Goal: Complete application form

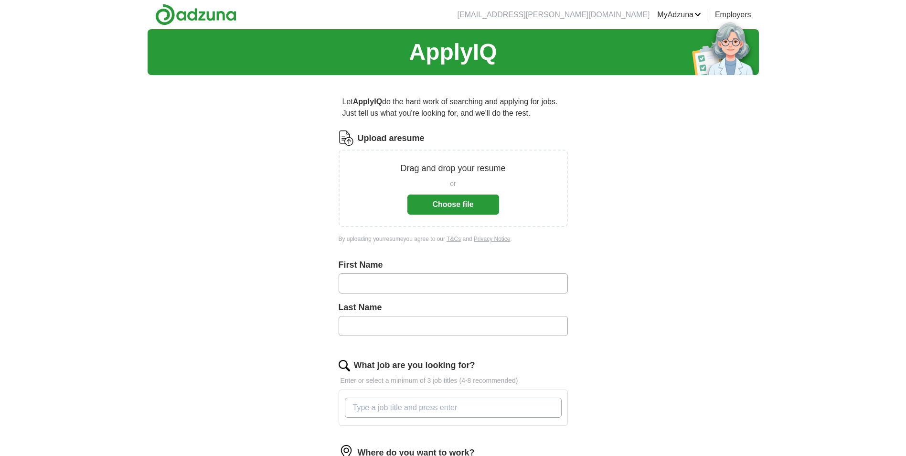
click at [454, 205] on button "Choose file" at bounding box center [453, 204] width 92 height 20
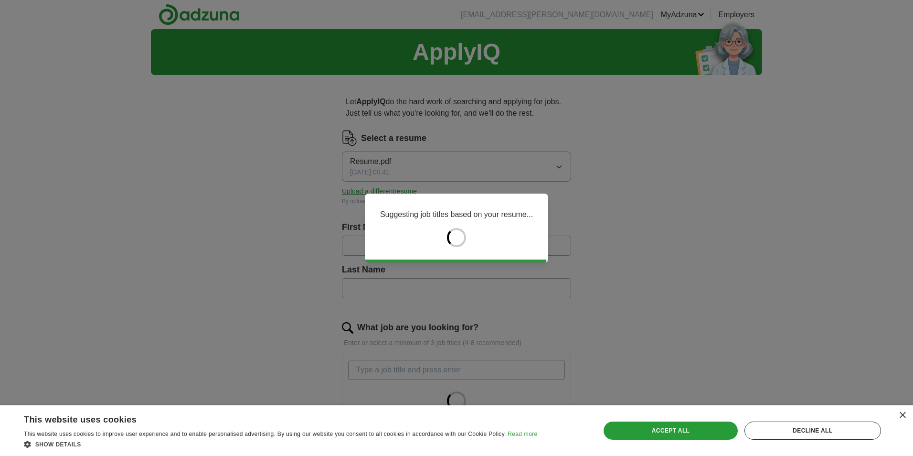
type input "*****"
type input "******"
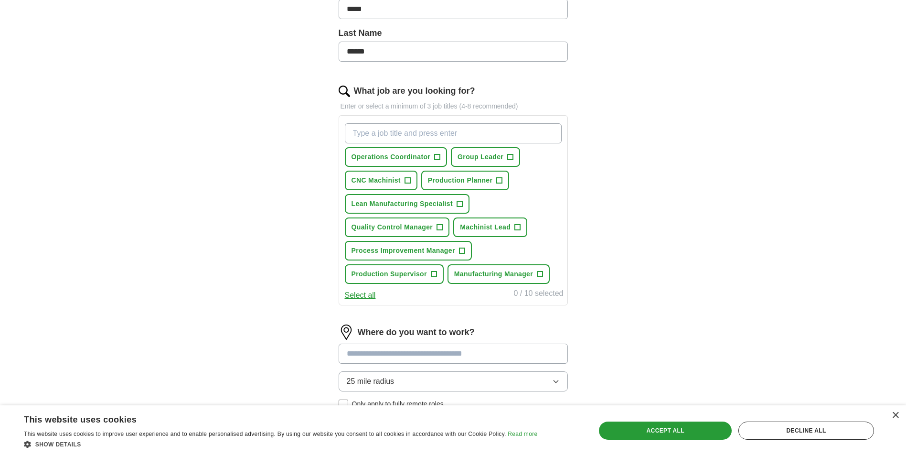
scroll to position [239, 0]
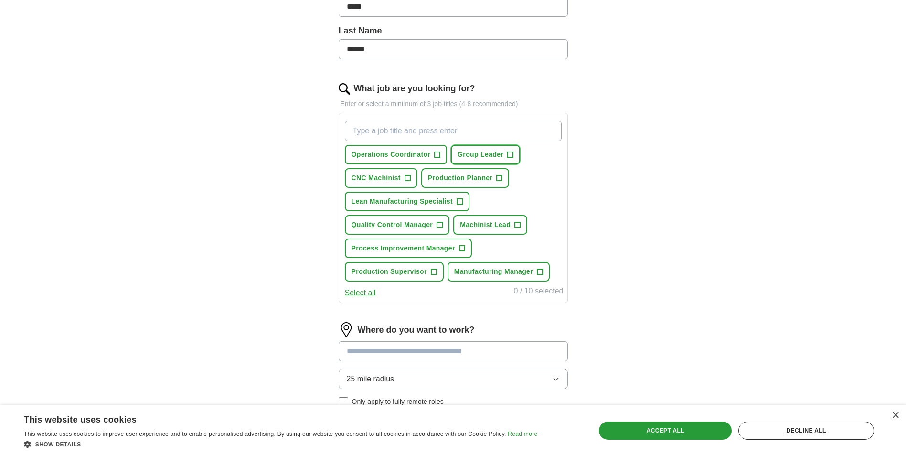
click at [504, 155] on button "Group Leader +" at bounding box center [485, 155] width 69 height 20
click at [383, 175] on span "CNC Machinist" at bounding box center [375, 178] width 49 height 10
click at [393, 220] on span "Quality Control Manager" at bounding box center [392, 225] width 82 height 10
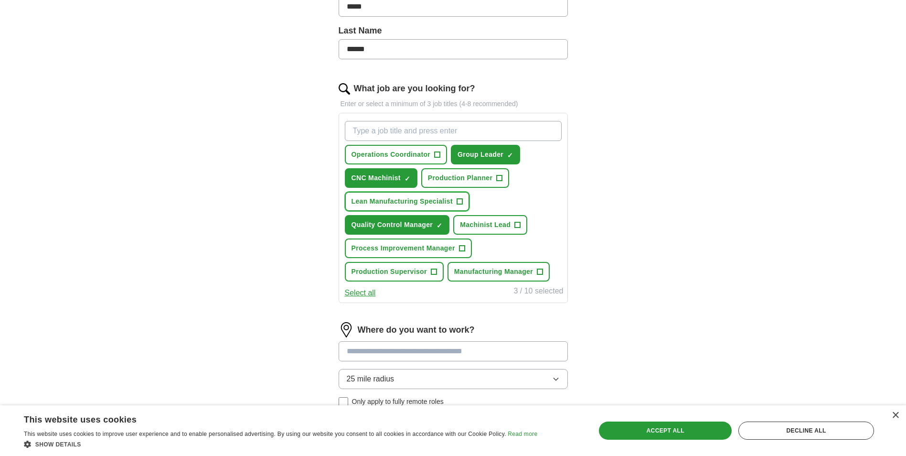
drag, startPoint x: 393, startPoint y: 200, endPoint x: 433, endPoint y: 229, distance: 50.0
click at [393, 199] on span "Lean Manufacturing Specialist" at bounding box center [401, 201] width 101 height 10
click at [484, 228] on span "Machinist Lead" at bounding box center [485, 225] width 51 height 10
click at [424, 250] on span "Process Improvement Manager" at bounding box center [403, 248] width 104 height 10
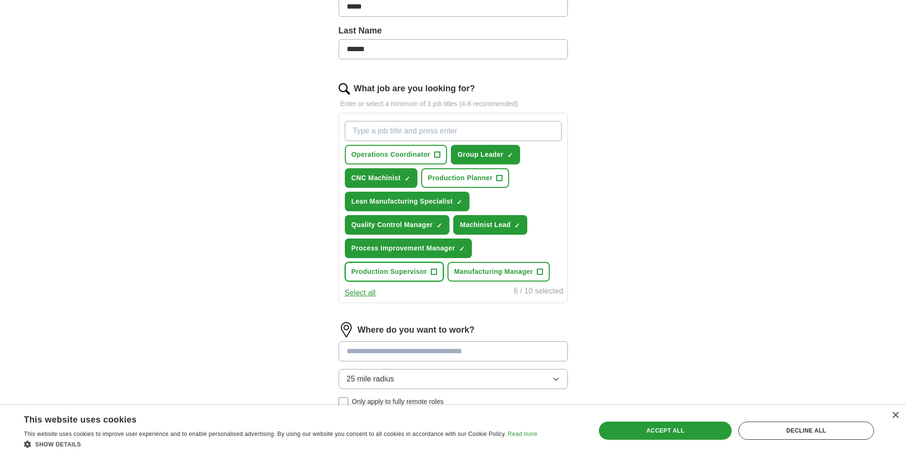
click at [410, 270] on span "Production Supervisor" at bounding box center [388, 271] width 75 height 10
click at [481, 275] on span "Manufacturing Manager" at bounding box center [493, 271] width 79 height 10
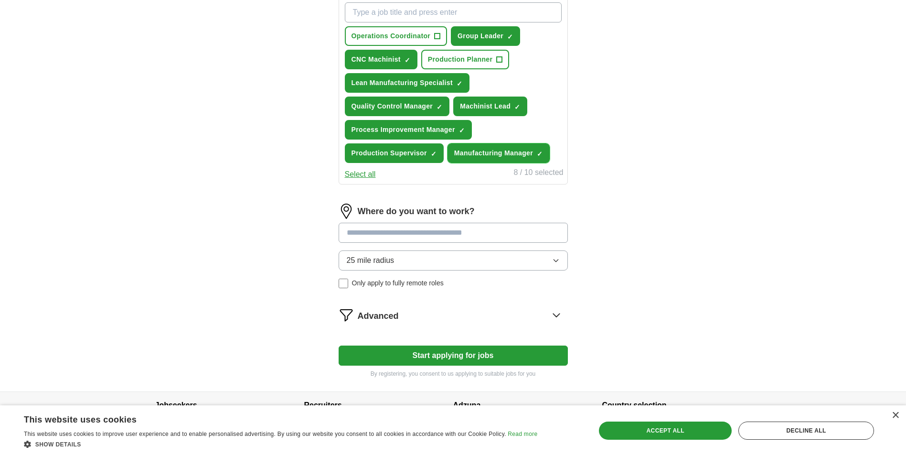
scroll to position [389, 0]
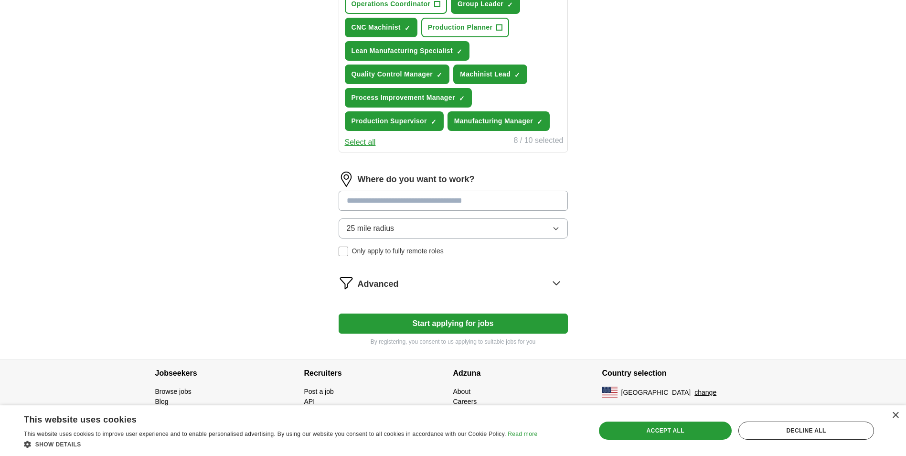
click at [419, 195] on input at bounding box center [453, 201] width 229 height 20
type input "*****"
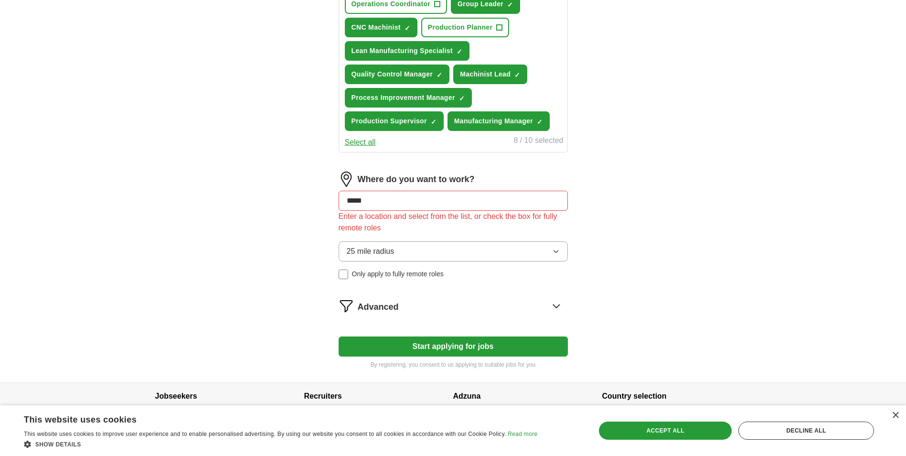
click at [463, 216] on div "Where do you want to work? ***** Enter a location and select from the list, or …" at bounding box center [453, 228] width 229 height 115
click at [440, 243] on button "25 mile radius" at bounding box center [453, 251] width 229 height 20
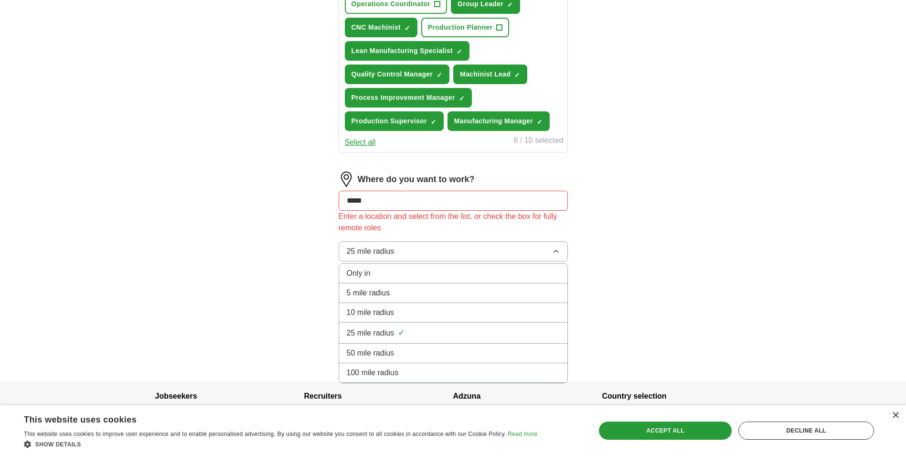
click at [417, 351] on div "50 mile radius" at bounding box center [453, 352] width 213 height 11
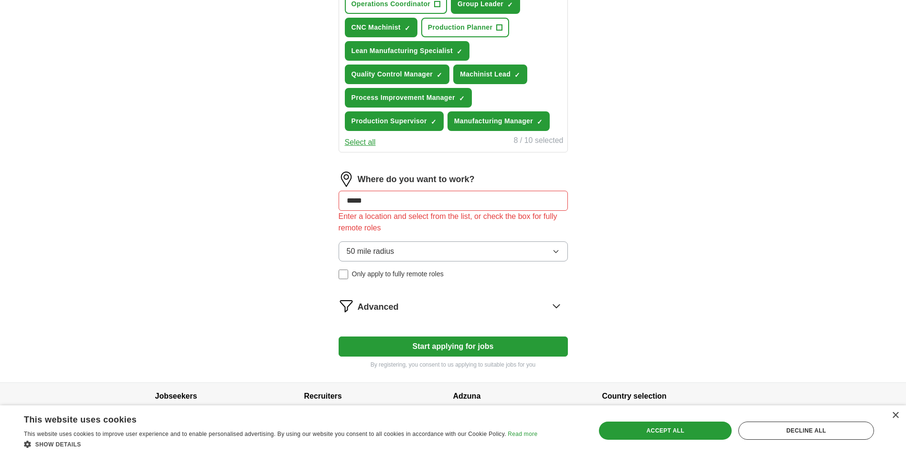
click at [405, 275] on span "Only apply to fully remote roles" at bounding box center [398, 274] width 92 height 10
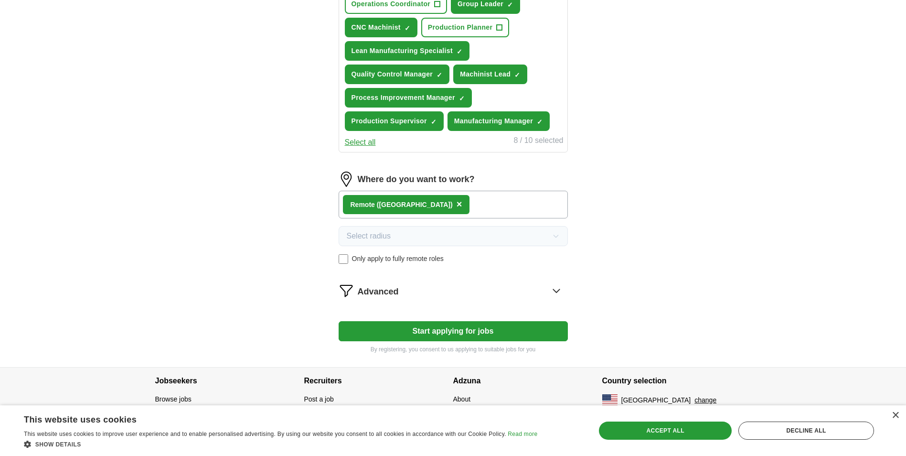
click at [414, 256] on span "Only apply to fully remote roles" at bounding box center [398, 259] width 92 height 10
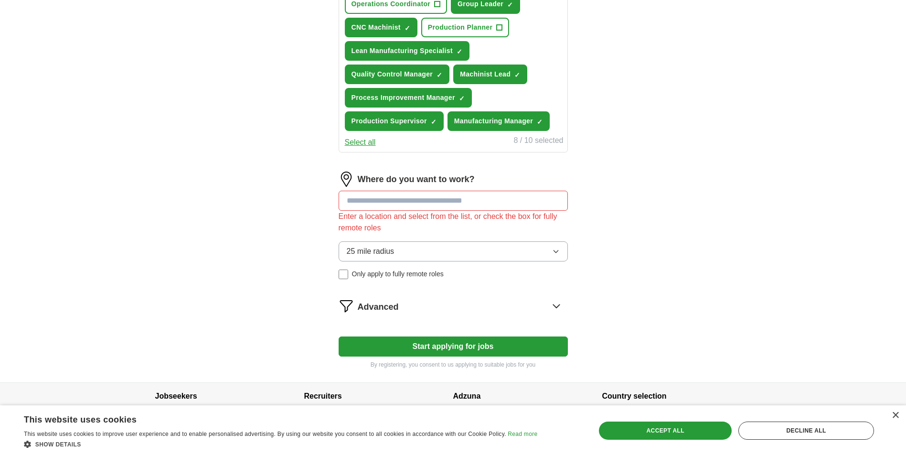
click at [487, 202] on input at bounding box center [453, 201] width 229 height 20
drag, startPoint x: 688, startPoint y: 300, endPoint x: 680, endPoint y: 297, distance: 7.9
click at [684, 299] on div "ApplyIQ Let ApplyIQ do the hard work of searching and applying for jobs. Just t…" at bounding box center [453, 11] width 611 height 742
drag, startPoint x: 479, startPoint y: 199, endPoint x: 259, endPoint y: 199, distance: 220.1
click at [261, 199] on div "ApplyIQ Let ApplyIQ do the hard work of searching and applying for jobs. Just t…" at bounding box center [453, 11] width 611 height 742
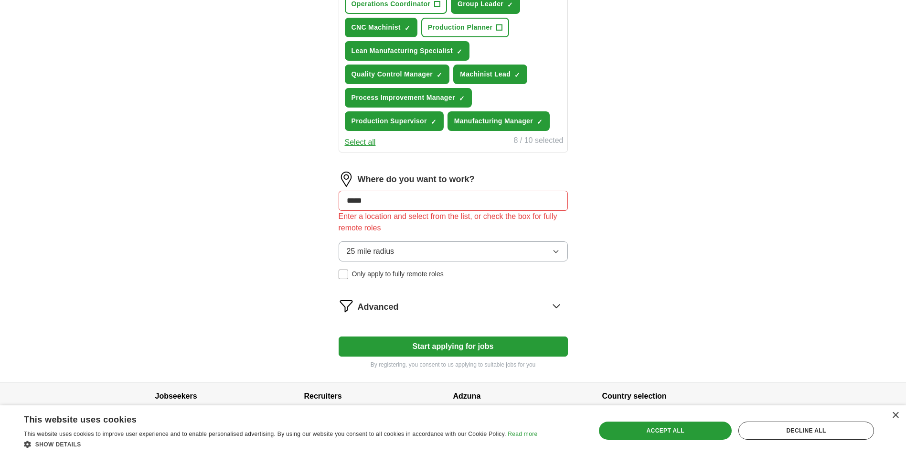
click at [699, 224] on div "ApplyIQ Let ApplyIQ do the hard work of searching and applying for jobs. Just t…" at bounding box center [453, 11] width 611 height 742
click at [467, 316] on form "Select a resume Resume.pdf [DATE] 00:41 Upload a different resume By uploading …" at bounding box center [453, 54] width 229 height 627
click at [464, 308] on div "Advanced" at bounding box center [463, 305] width 210 height 15
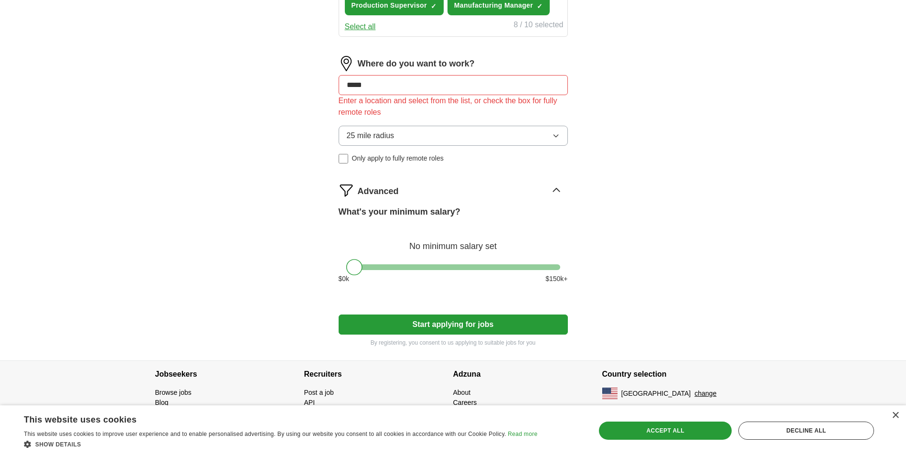
scroll to position [506, 0]
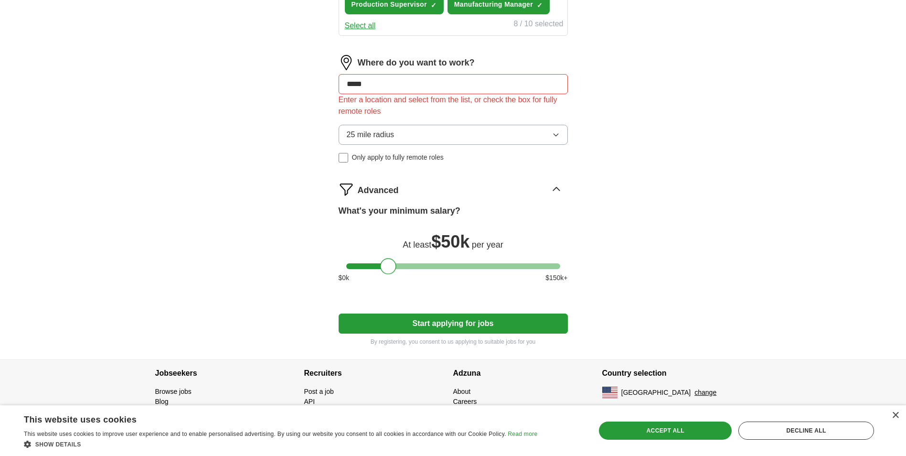
drag, startPoint x: 412, startPoint y: 265, endPoint x: 388, endPoint y: 260, distance: 24.4
click at [388, 263] on div at bounding box center [453, 266] width 214 height 6
click at [433, 326] on button "Start applying for jobs" at bounding box center [453, 323] width 229 height 20
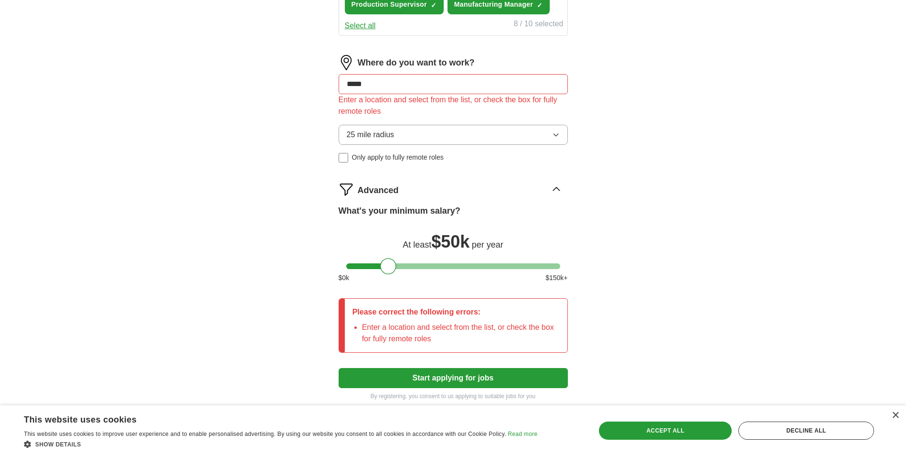
drag, startPoint x: 377, startPoint y: 76, endPoint x: 283, endPoint y: 82, distance: 93.7
type input "*"
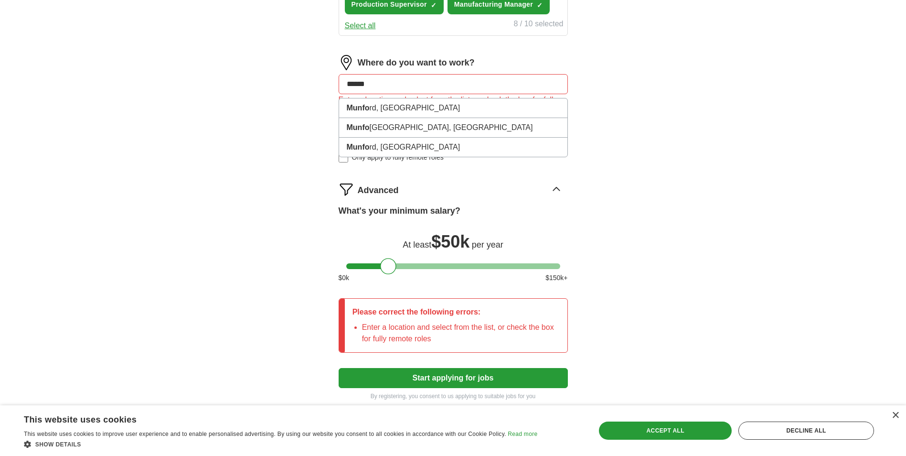
type input "*******"
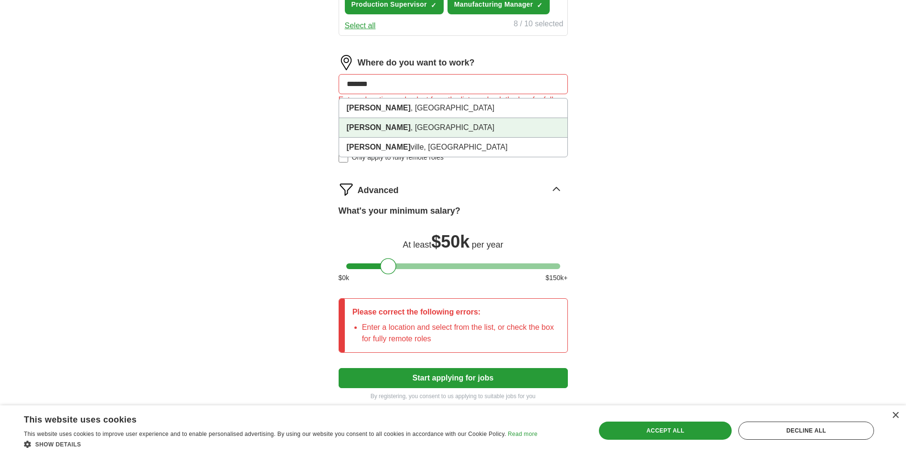
click at [392, 133] on li "[PERSON_NAME] , [GEOGRAPHIC_DATA]" at bounding box center [453, 128] width 228 height 20
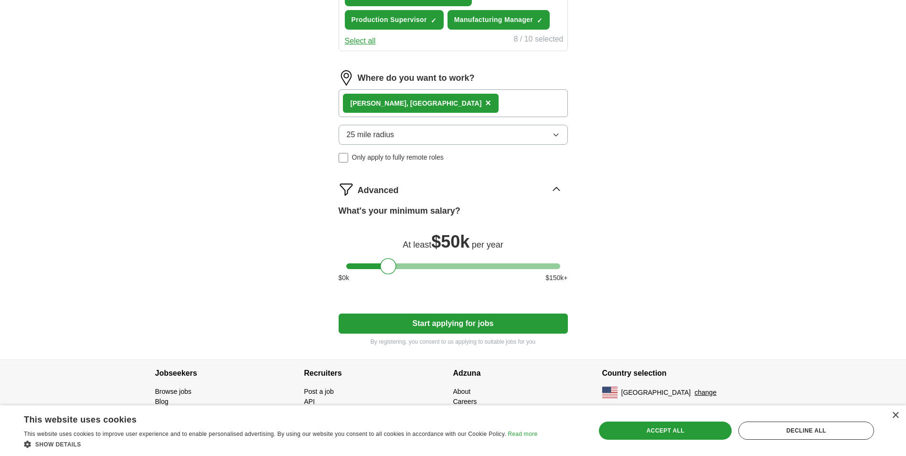
scroll to position [490, 0]
click at [527, 141] on button "25 mile radius" at bounding box center [453, 135] width 229 height 20
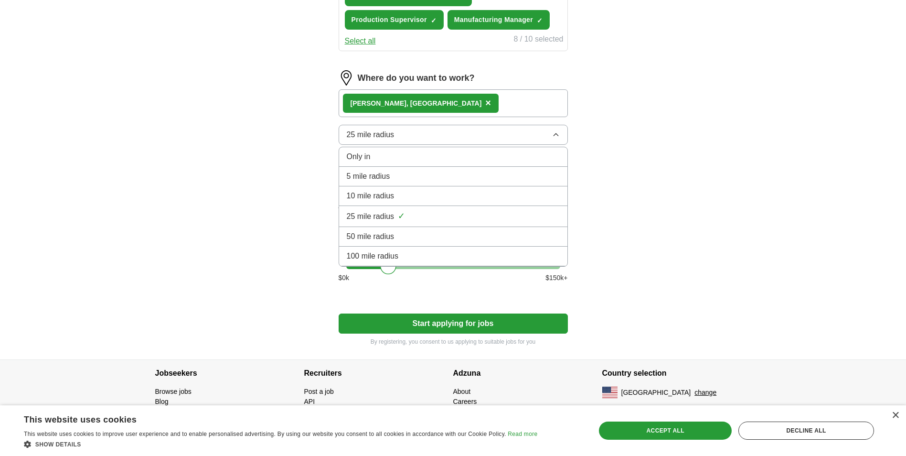
click at [456, 233] on div "50 mile radius" at bounding box center [453, 236] width 213 height 11
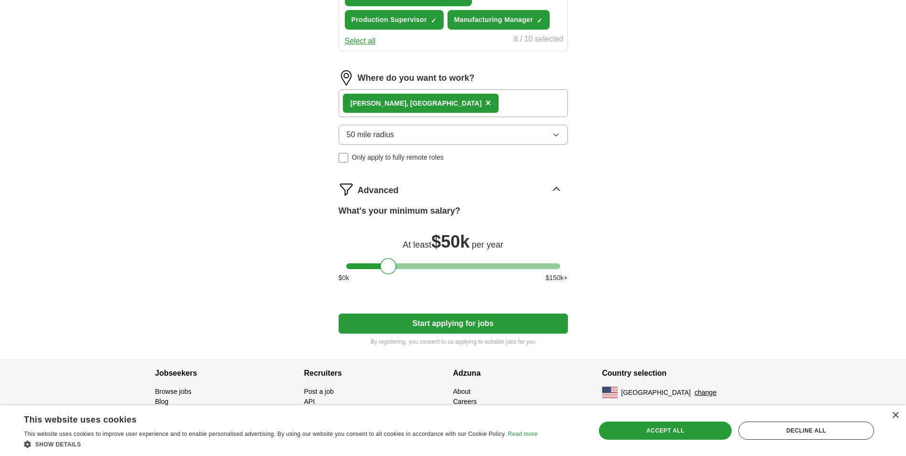
click at [501, 324] on button "Start applying for jobs" at bounding box center [453, 323] width 229 height 20
select select "**"
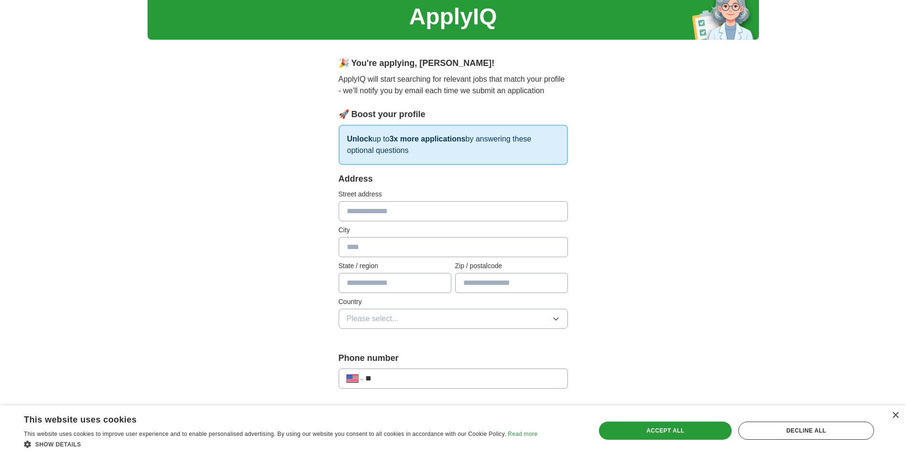
scroll to position [0, 0]
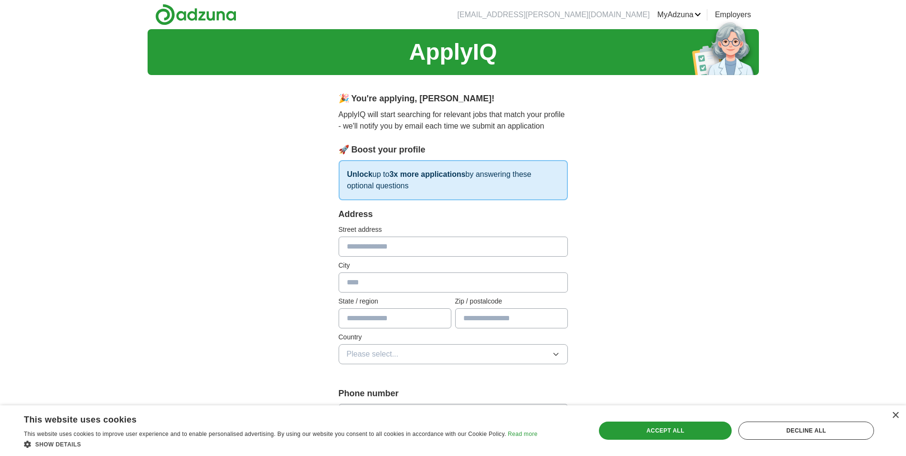
click at [446, 256] on input "text" at bounding box center [453, 246] width 229 height 20
type input "**********"
type input "*******"
type input "*****"
click at [433, 314] on input "text" at bounding box center [395, 318] width 113 height 20
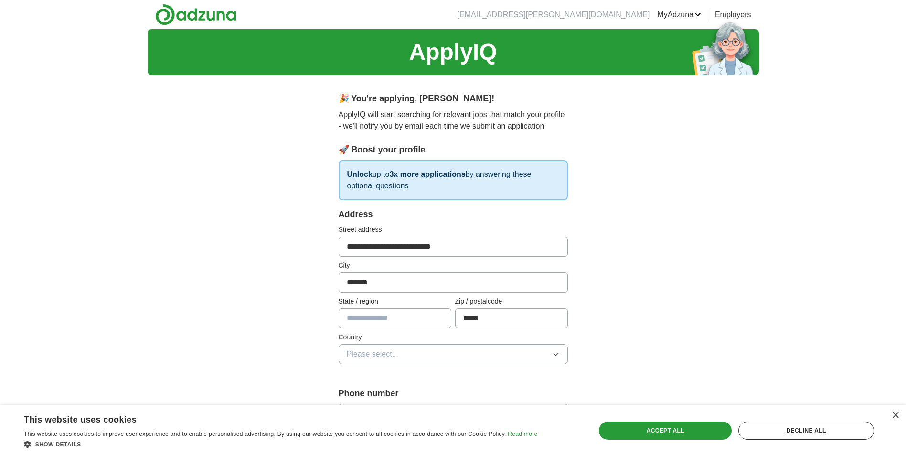
type input "*********"
click at [387, 357] on span "Please select..." at bounding box center [373, 353] width 52 height 11
click at [394, 399] on div "[GEOGRAPHIC_DATA]" at bounding box center [453, 395] width 213 height 11
click at [677, 339] on div "**********" at bounding box center [453, 464] width 611 height 870
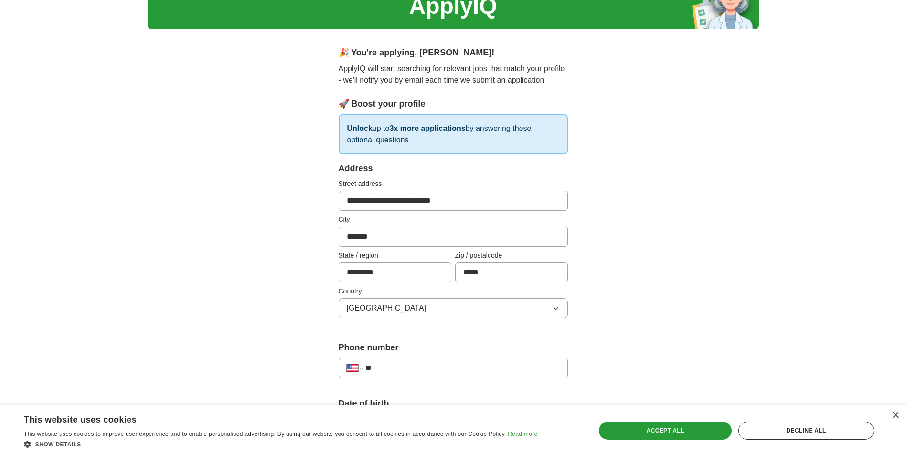
scroll to position [143, 0]
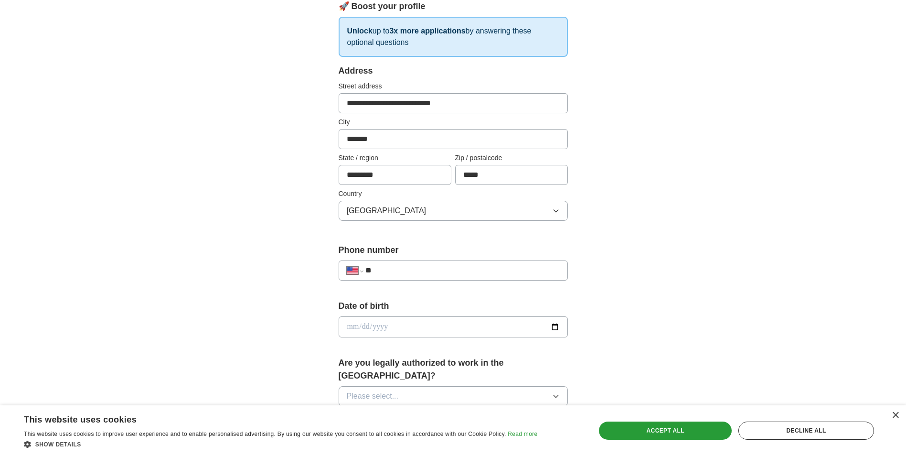
click at [440, 269] on input "**" at bounding box center [462, 270] width 194 height 11
type input "**********"
click at [558, 332] on input "date" at bounding box center [453, 326] width 229 height 21
click at [553, 334] on input "date" at bounding box center [453, 326] width 229 height 21
click at [556, 334] on input "date" at bounding box center [453, 326] width 229 height 21
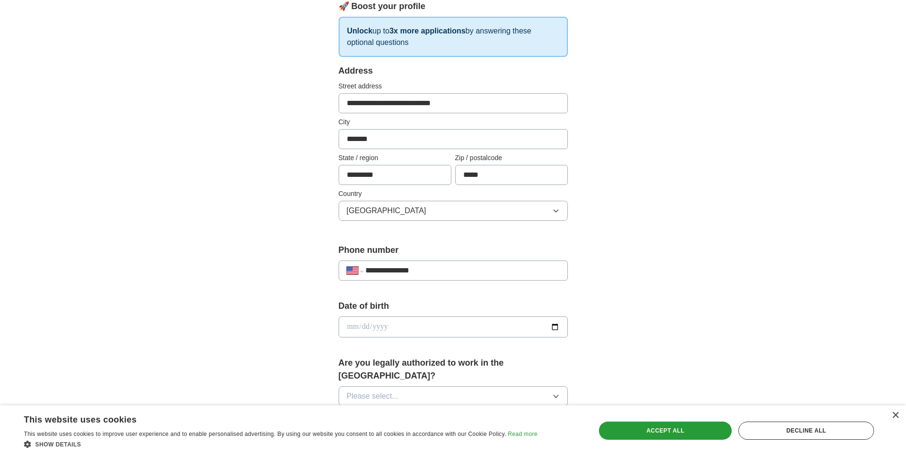
click at [553, 325] on input "date" at bounding box center [453, 326] width 229 height 21
type input "**********"
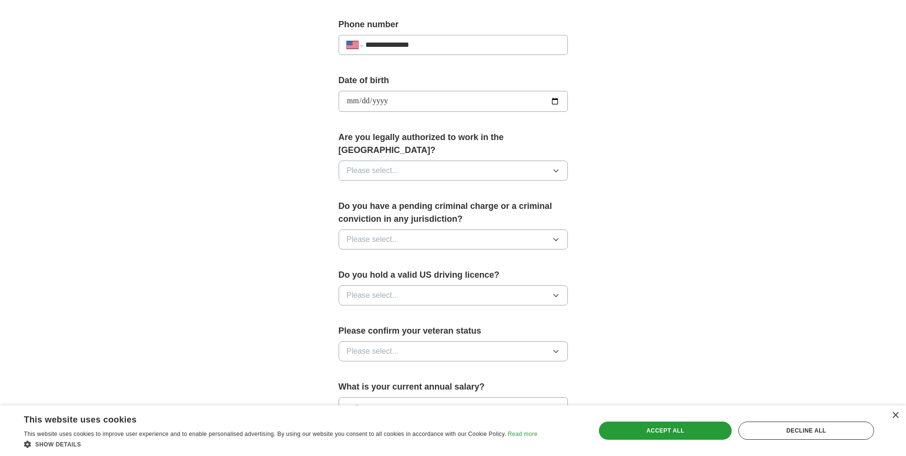
scroll to position [382, 0]
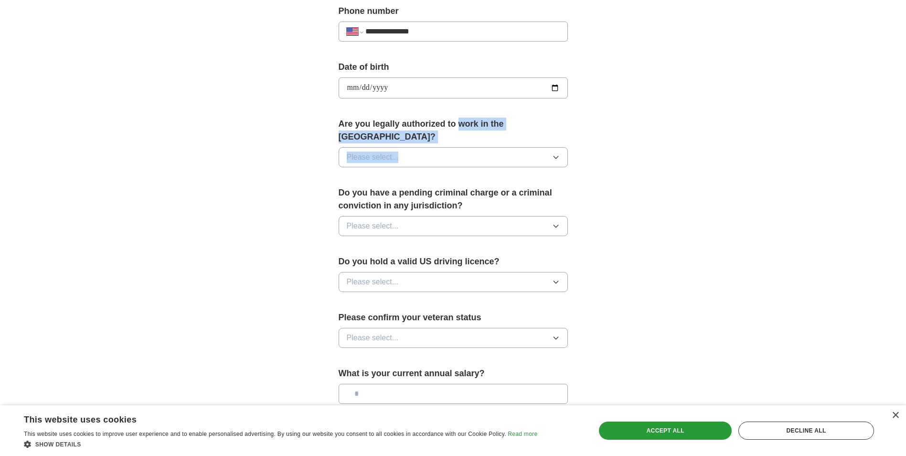
click at [457, 130] on div "Are you legally authorized to work in the [GEOGRAPHIC_DATA]? Please select..." at bounding box center [453, 145] width 229 height 57
drag, startPoint x: 457, startPoint y: 130, endPoint x: 461, endPoint y: 140, distance: 10.7
click at [461, 147] on button "Please select..." at bounding box center [453, 157] width 229 height 20
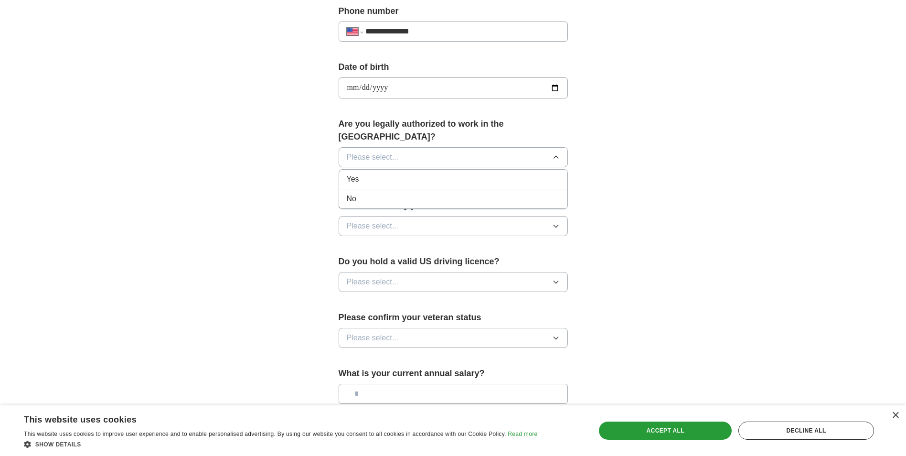
click at [435, 172] on li "Yes" at bounding box center [453, 180] width 228 height 20
click at [420, 216] on button "Please select..." at bounding box center [453, 226] width 229 height 20
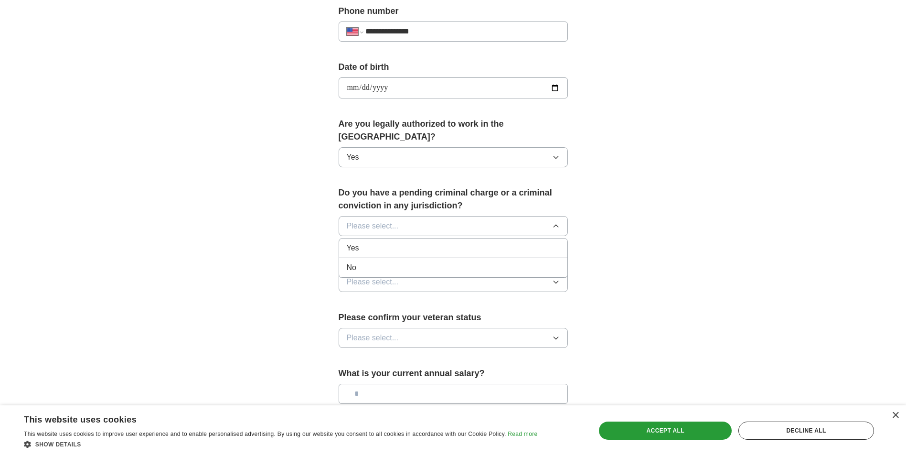
drag, startPoint x: 404, startPoint y: 256, endPoint x: 406, endPoint y: 252, distance: 5.0
click at [404, 262] on div "No" at bounding box center [453, 267] width 213 height 11
click at [400, 272] on button "Please select..." at bounding box center [453, 282] width 229 height 20
click at [390, 298] on div "Yes" at bounding box center [453, 303] width 213 height 11
click at [391, 332] on span "Please select..." at bounding box center [373, 337] width 52 height 11
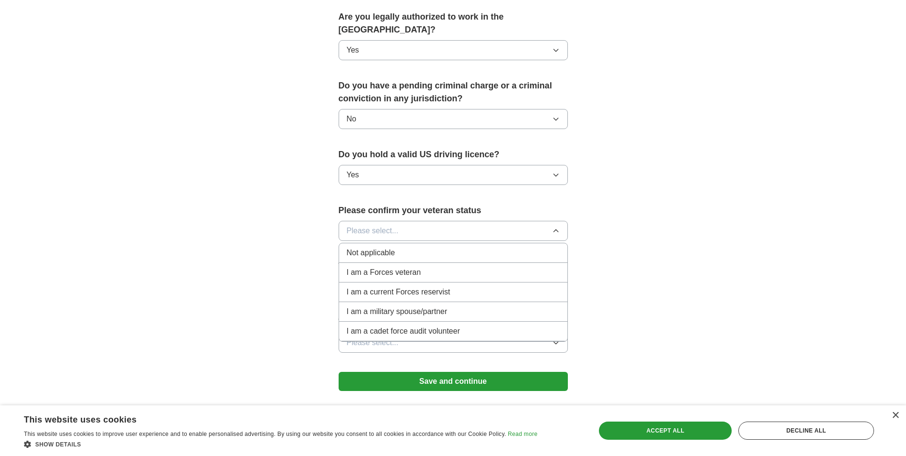
scroll to position [525, 0]
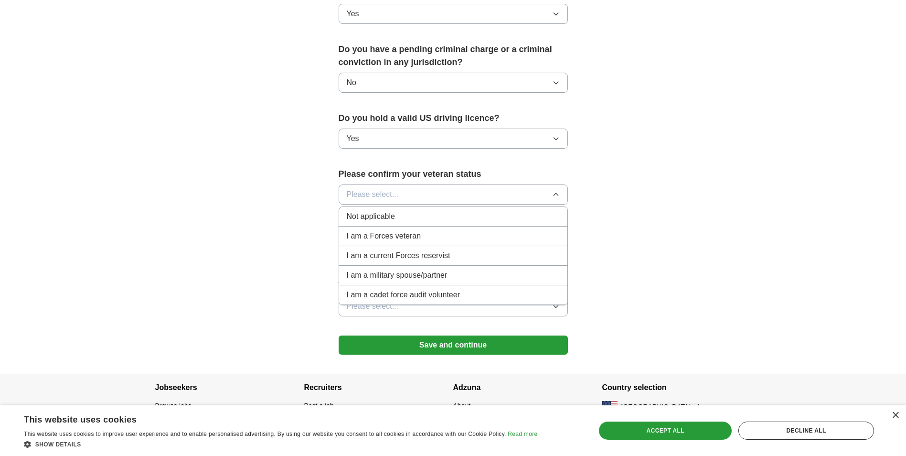
click at [401, 211] on div "Not applicable" at bounding box center [453, 216] width 213 height 11
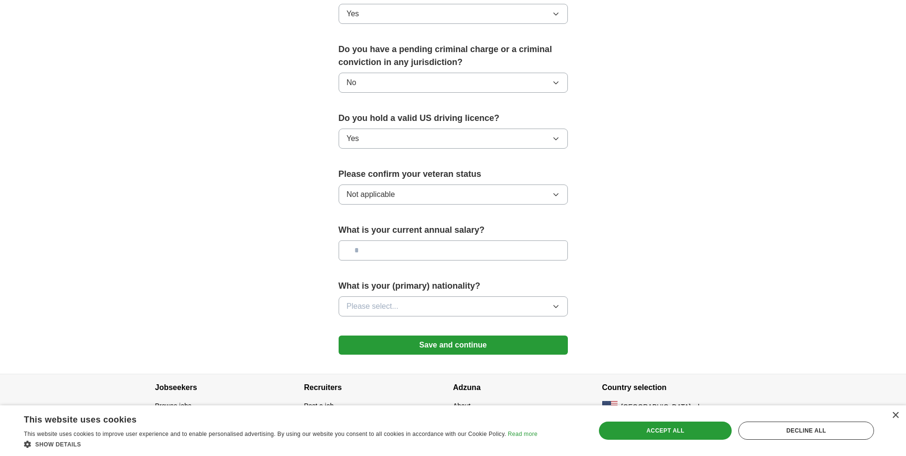
click at [399, 240] on input "text" at bounding box center [453, 250] width 229 height 20
type input "**"
click at [437, 298] on button "Please select..." at bounding box center [453, 306] width 229 height 20
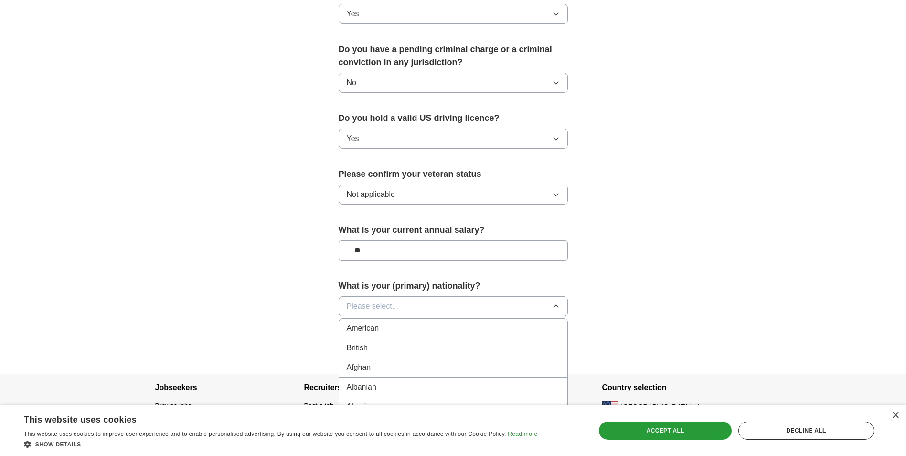
click at [430, 322] on div "American" at bounding box center [453, 327] width 213 height 11
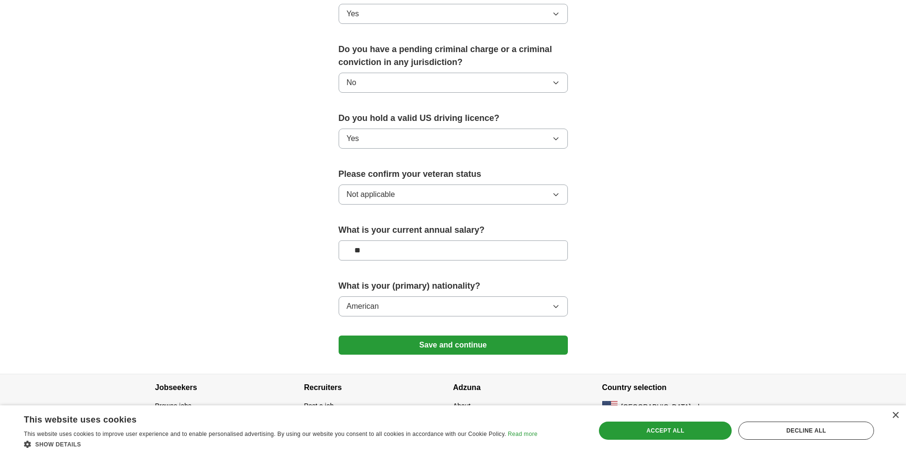
click at [430, 335] on button "Save and continue" at bounding box center [453, 344] width 229 height 19
